Goal: Information Seeking & Learning: Learn about a topic

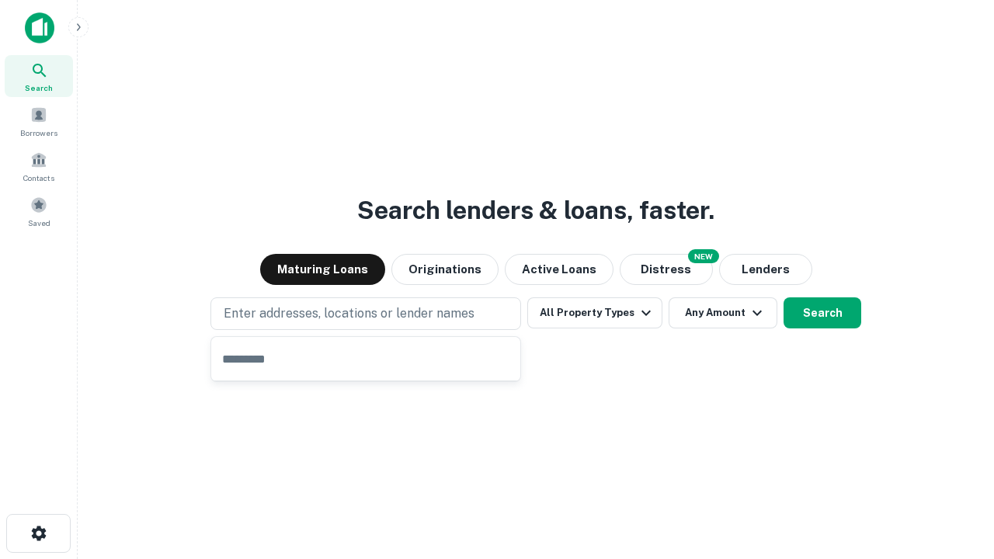
type input "**********"
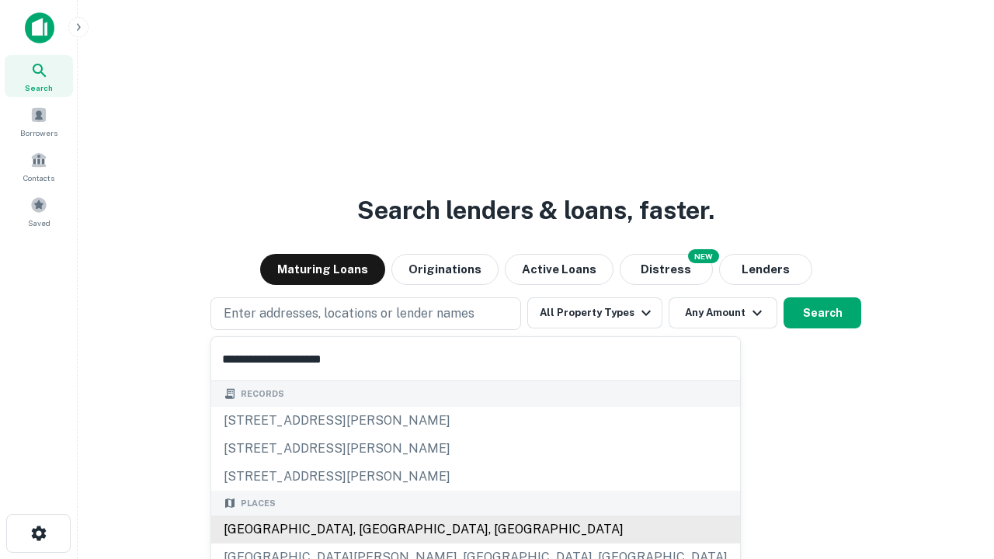
click at [371, 529] on div "[GEOGRAPHIC_DATA], [GEOGRAPHIC_DATA], [GEOGRAPHIC_DATA]" at bounding box center [475, 529] width 529 height 28
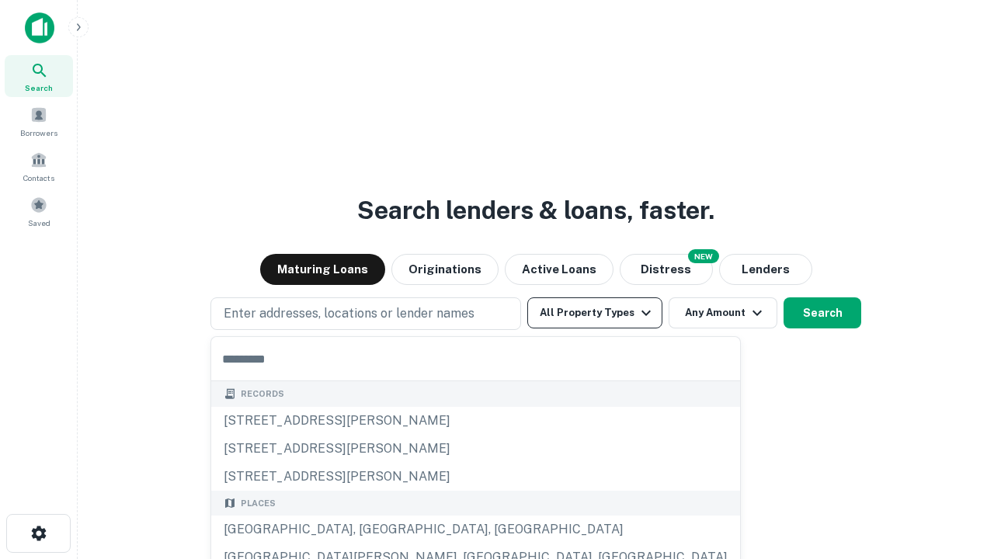
click at [595, 313] on button "All Property Types" at bounding box center [594, 312] width 135 height 31
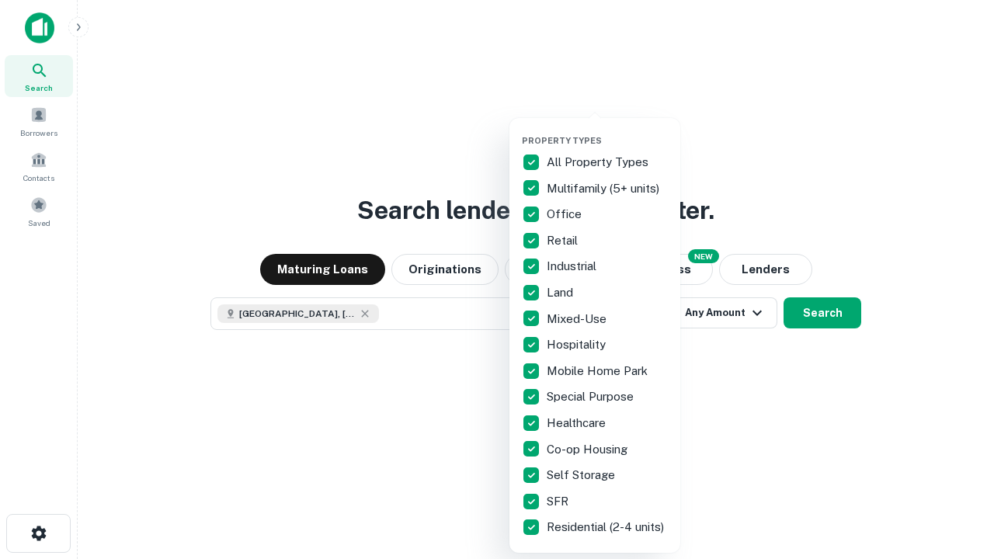
click at [607, 130] on button "button" at bounding box center [607, 130] width 171 height 1
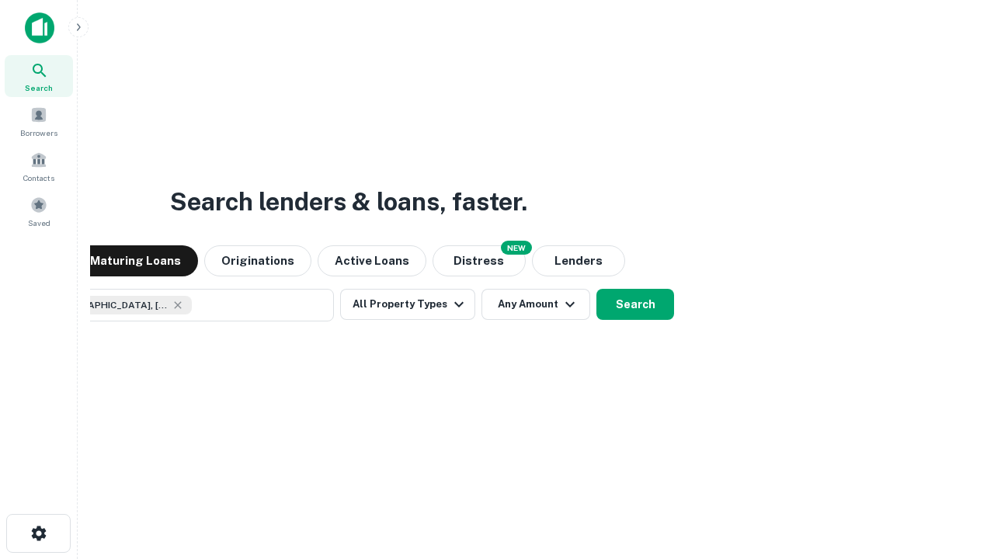
scroll to position [25, 0]
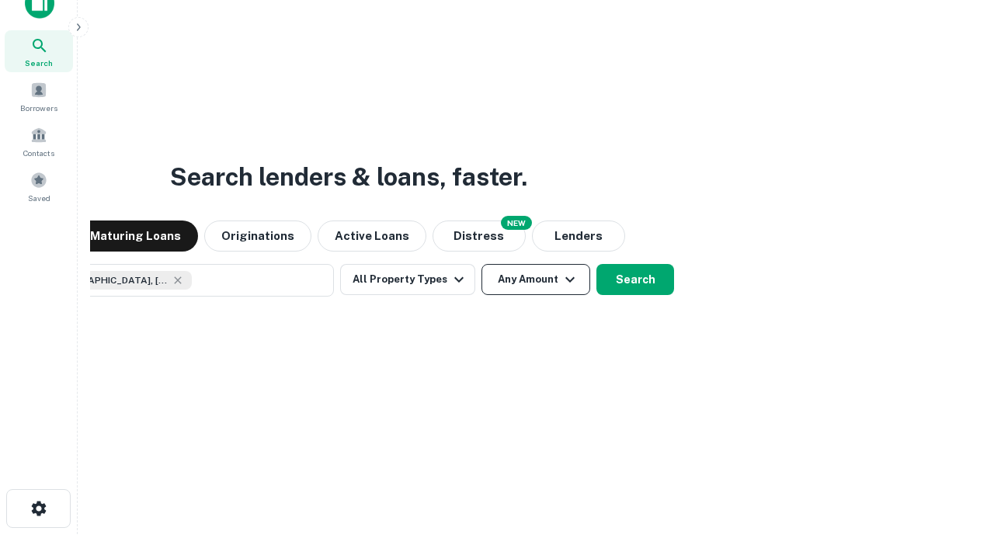
click at [481, 264] on button "Any Amount" at bounding box center [535, 279] width 109 height 31
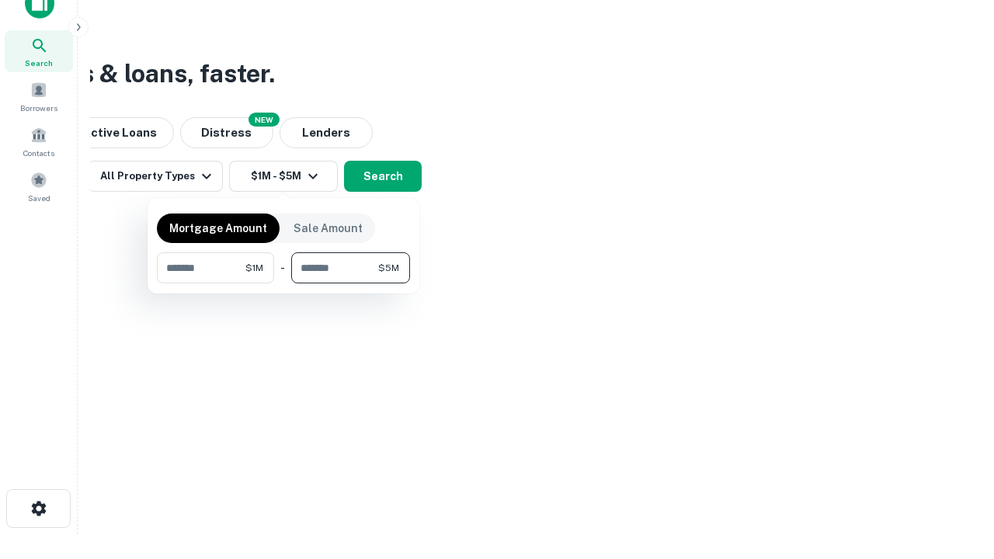
type input "*******"
click at [283, 283] on button "button" at bounding box center [283, 283] width 253 height 1
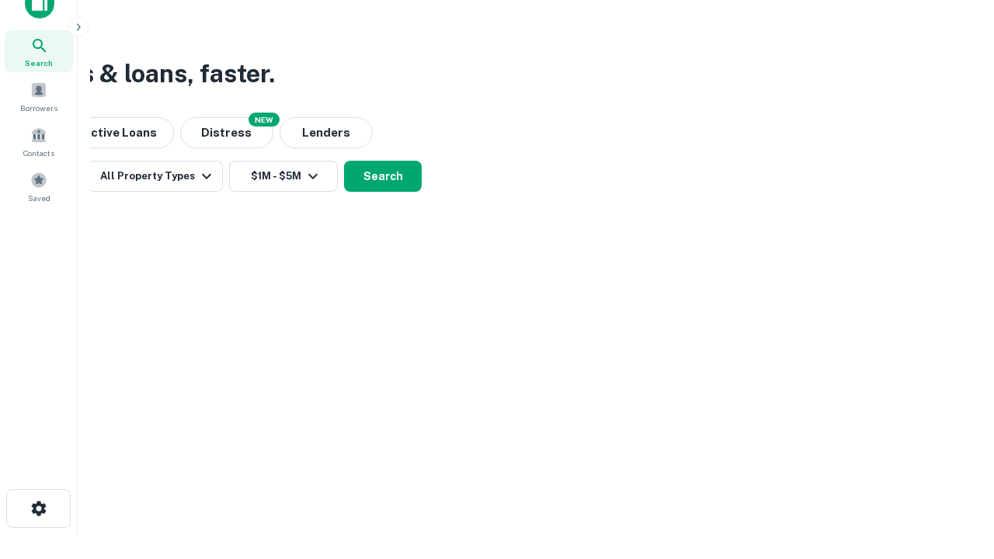
scroll to position [25, 0]
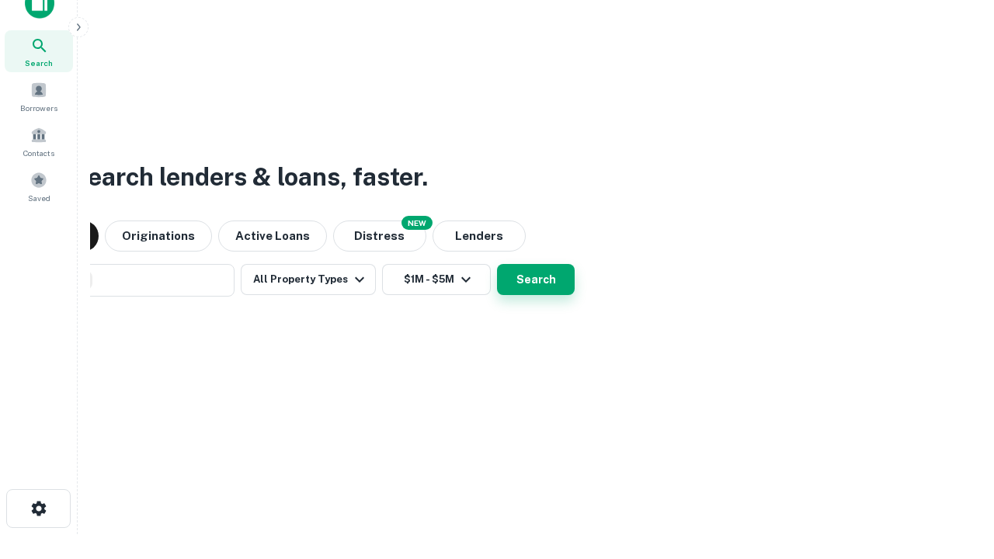
click at [497, 264] on button "Search" at bounding box center [536, 279] width 78 height 31
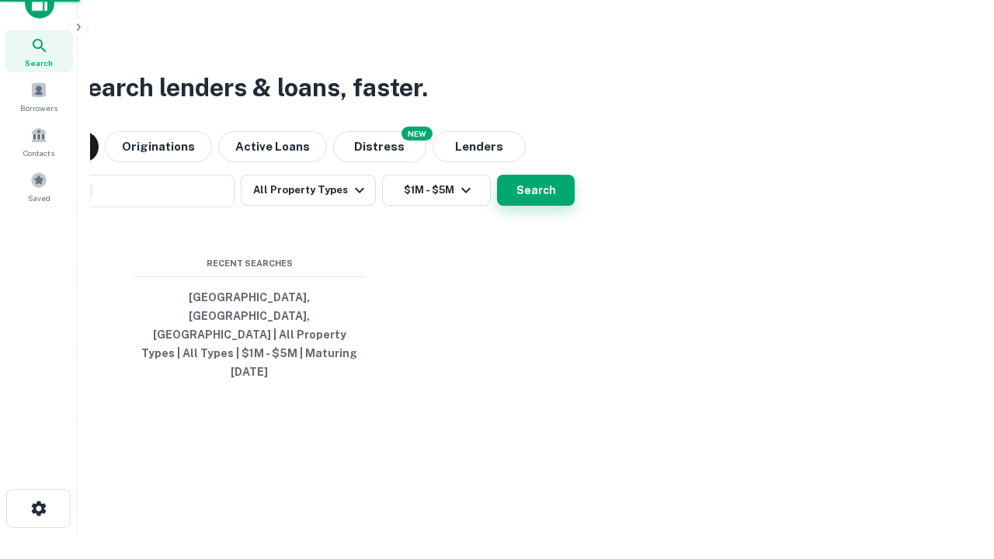
scroll to position [41, 439]
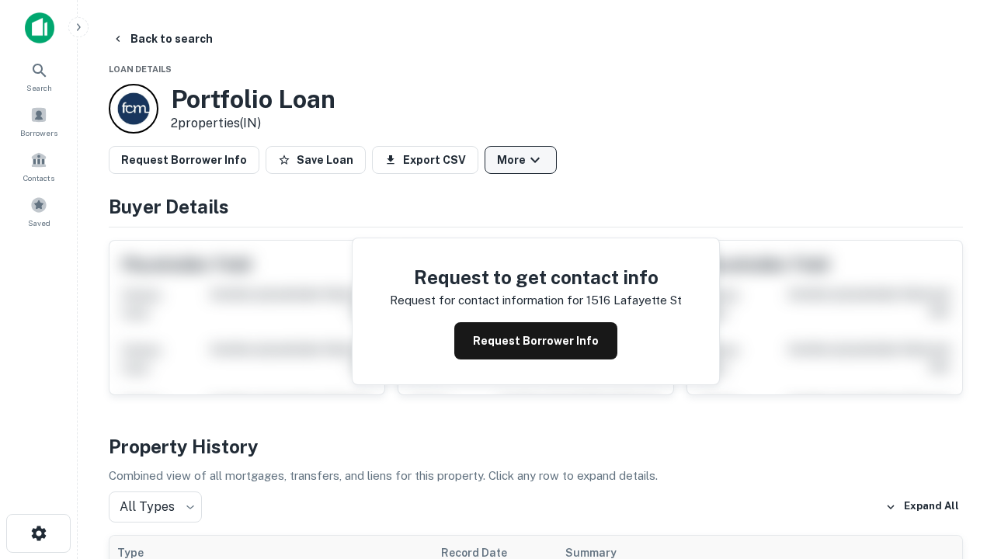
click at [520, 160] on button "More" at bounding box center [520, 160] width 72 height 28
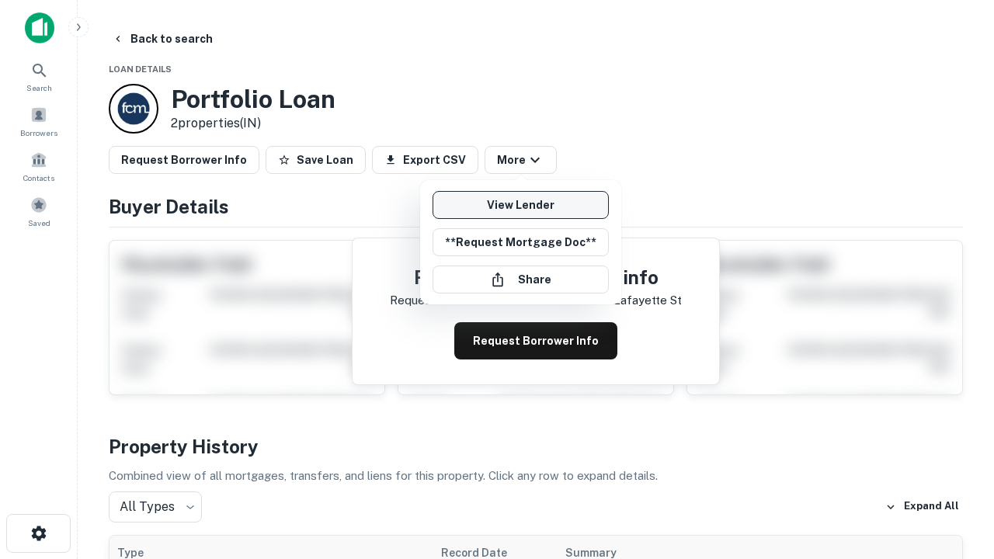
click at [520, 205] on link "View Lender" at bounding box center [520, 205] width 176 height 28
